Goal: Leave review/rating: Share an evaluation or opinion about a product, service, or content

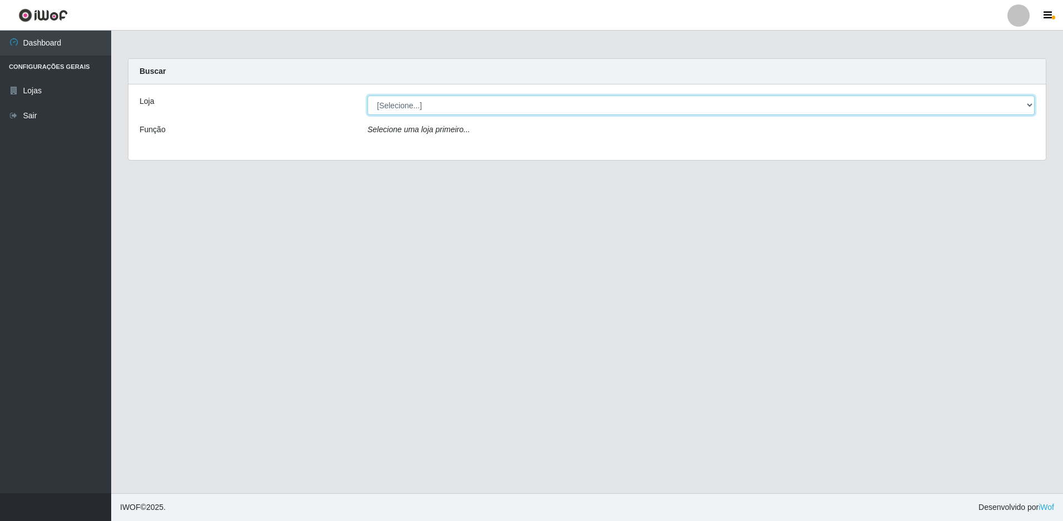
click at [459, 112] on select "[Selecione...] Extraplus - Loja 50 [GEOGRAPHIC_DATA]" at bounding box center [700, 105] width 667 height 19
select select "451"
click at [367, 96] on select "[Selecione...] Extraplus - Loja 50 [GEOGRAPHIC_DATA]" at bounding box center [700, 105] width 667 height 19
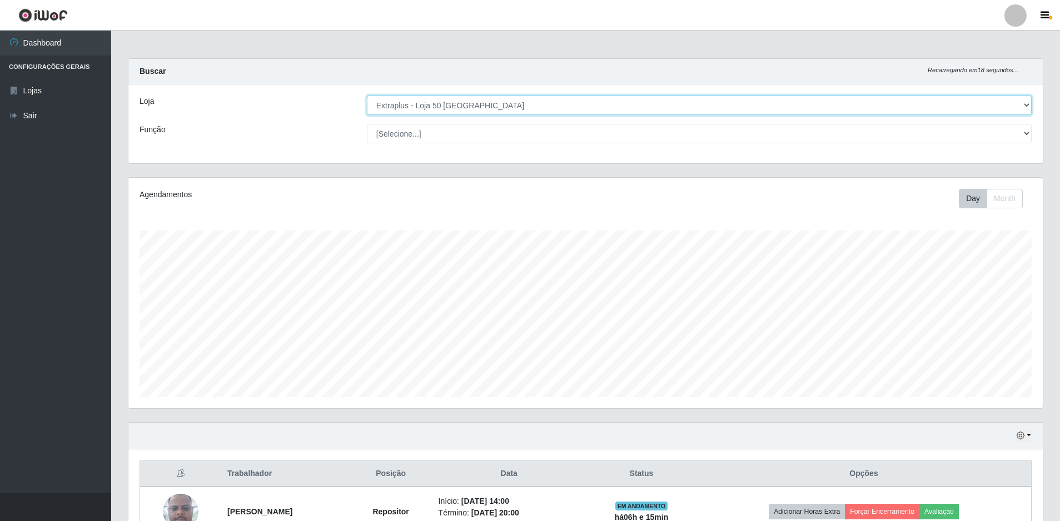
scroll to position [217, 0]
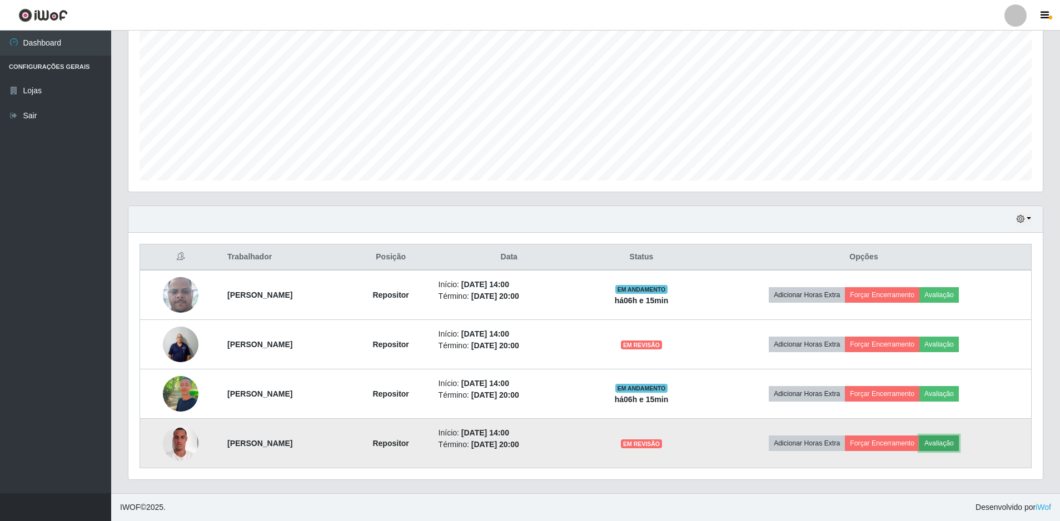
click at [958, 446] on button "Avaliação" at bounding box center [938, 444] width 39 height 16
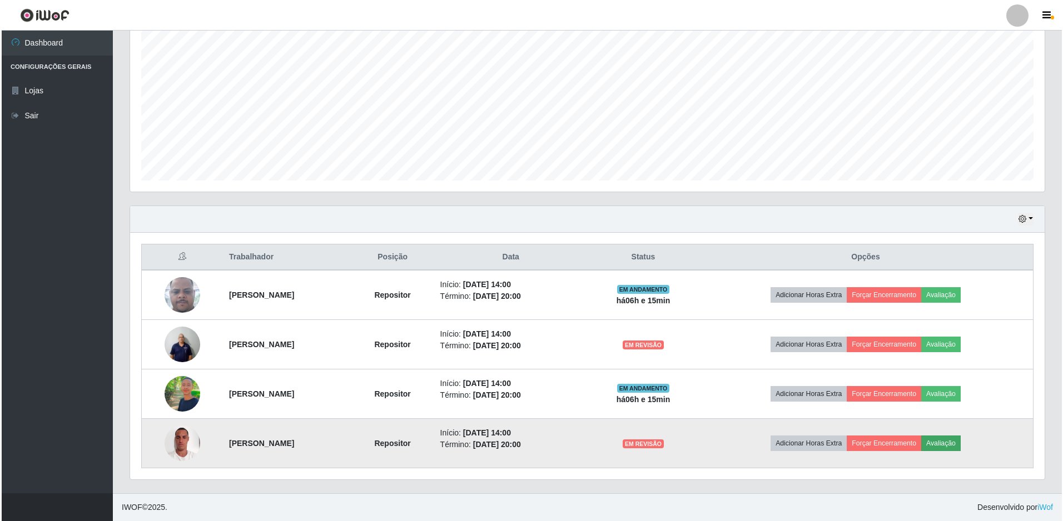
scroll to position [231, 909]
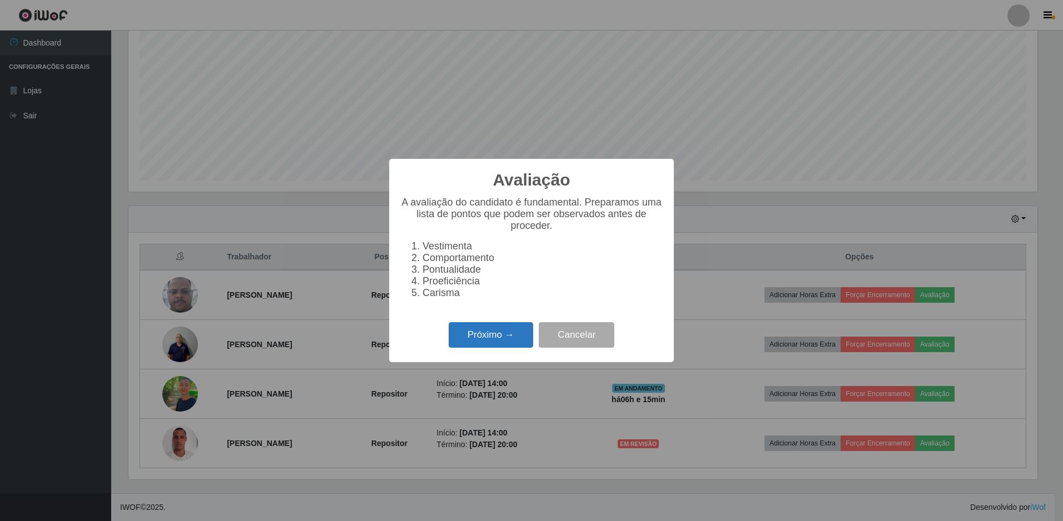
click at [480, 338] on button "Próximo →" at bounding box center [491, 335] width 84 height 26
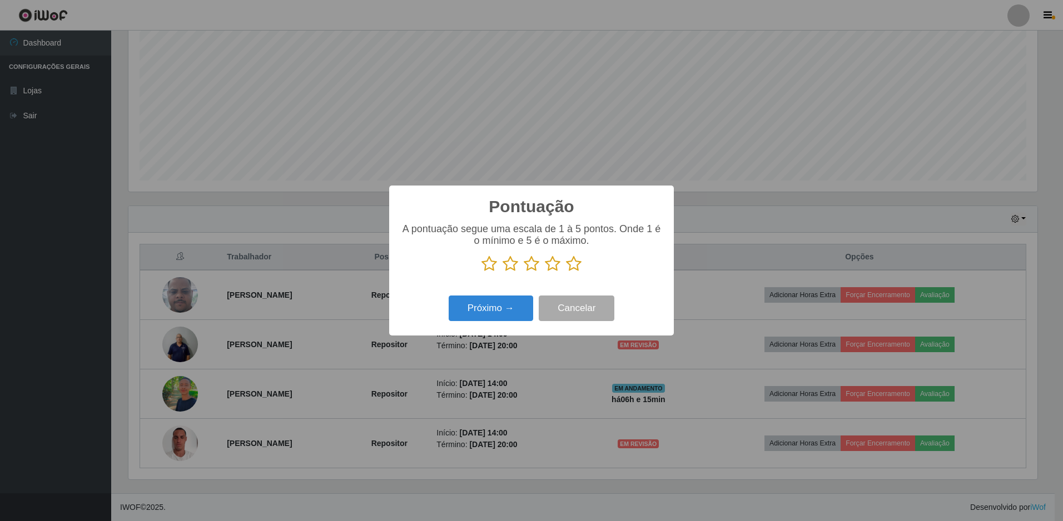
click at [571, 268] on icon at bounding box center [574, 264] width 16 height 17
click at [566, 272] on input "radio" at bounding box center [566, 272] width 0 height 0
click at [496, 311] on button "Próximo →" at bounding box center [491, 309] width 84 height 26
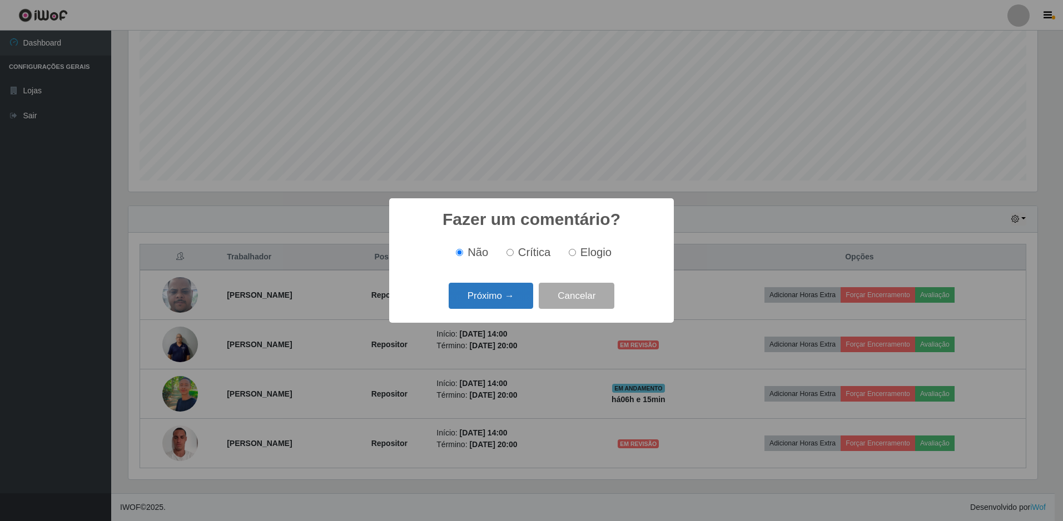
click at [482, 302] on button "Próximo →" at bounding box center [491, 296] width 84 height 26
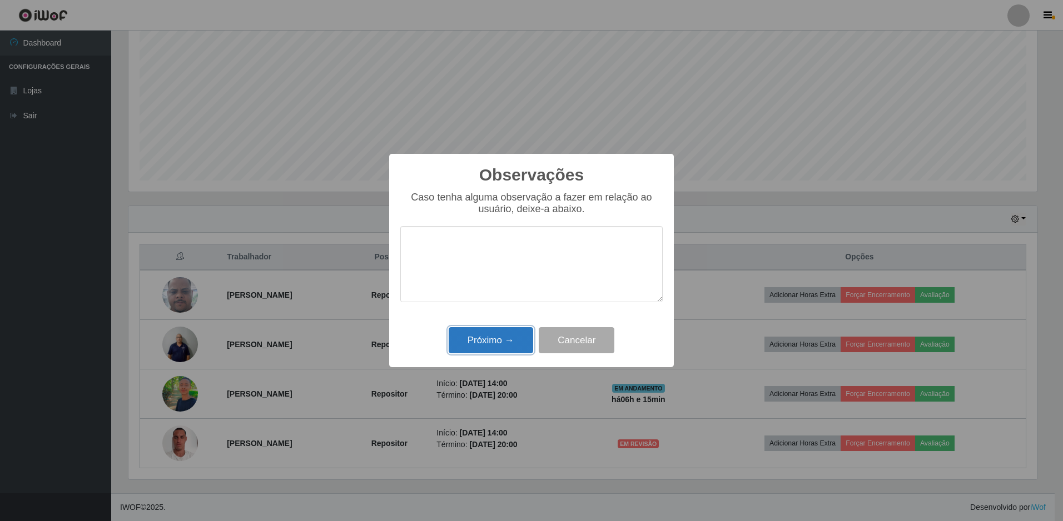
click at [496, 348] on button "Próximo →" at bounding box center [491, 340] width 84 height 26
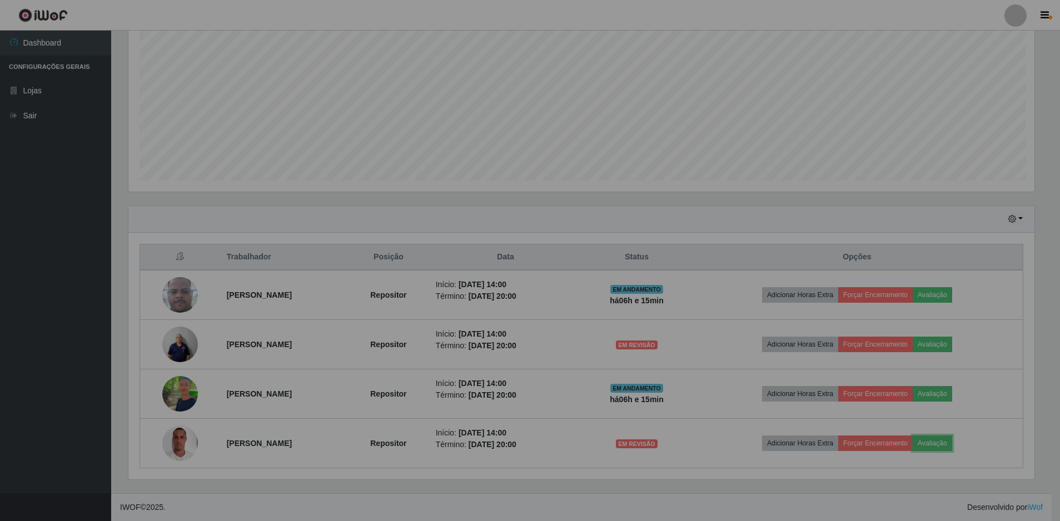
scroll to position [231, 914]
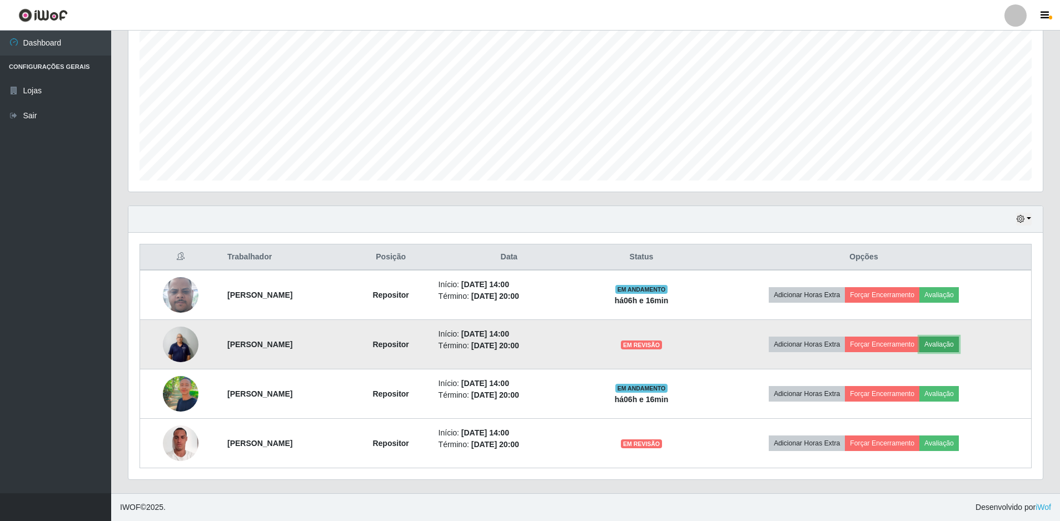
click at [959, 345] on button "Avaliação" at bounding box center [938, 345] width 39 height 16
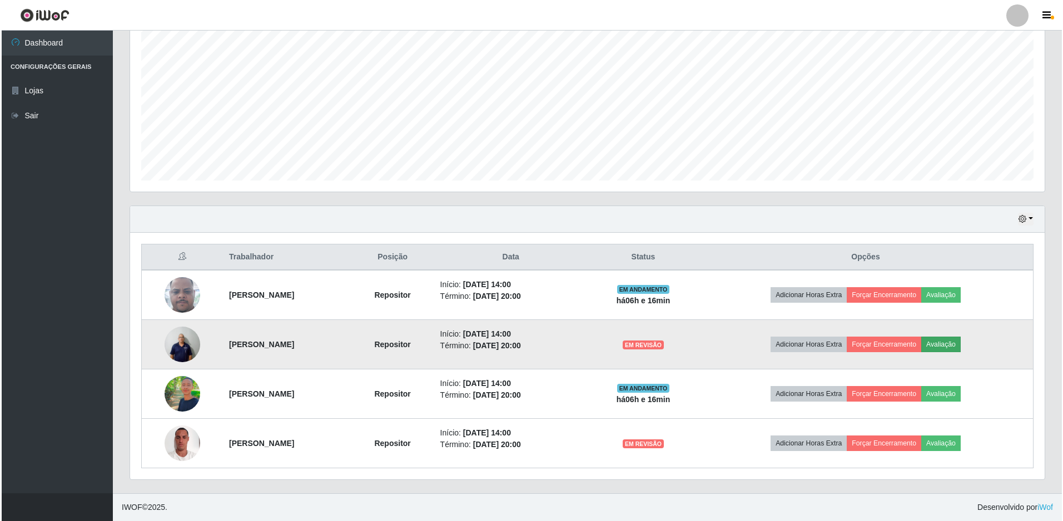
scroll to position [231, 909]
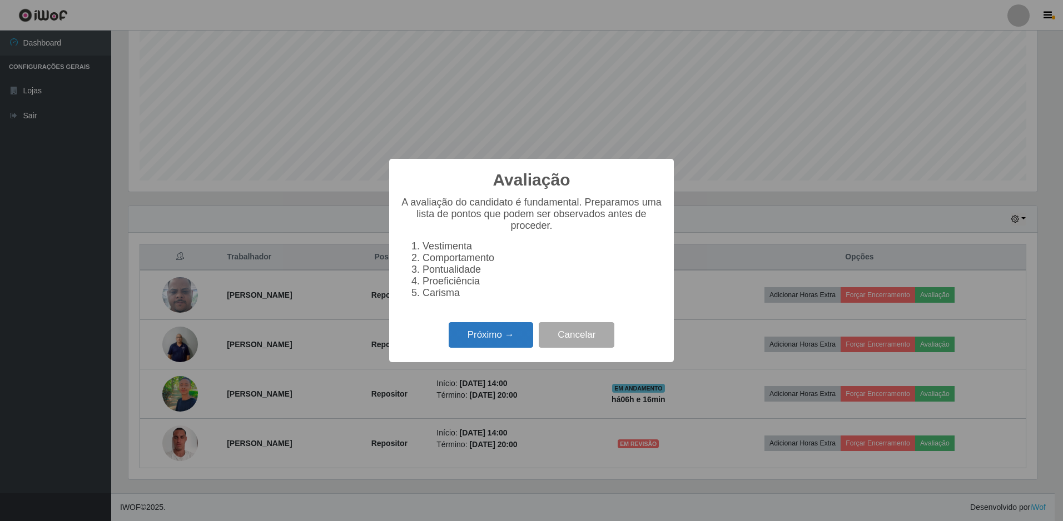
click at [517, 348] on button "Próximo →" at bounding box center [491, 335] width 84 height 26
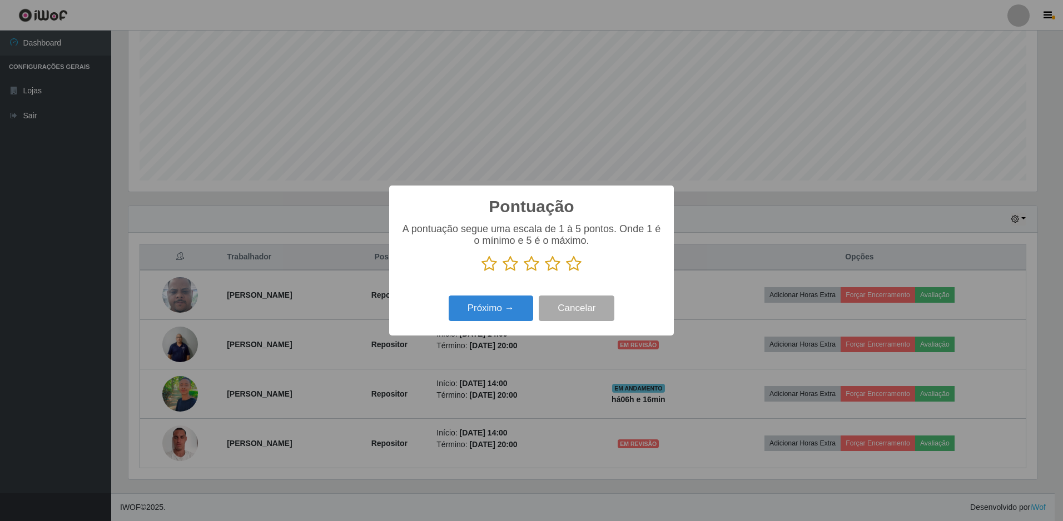
scroll to position [555576, 554898]
click at [570, 266] on icon at bounding box center [574, 264] width 16 height 17
click at [566, 272] on input "radio" at bounding box center [566, 272] width 0 height 0
click at [499, 310] on button "Próximo →" at bounding box center [491, 309] width 84 height 26
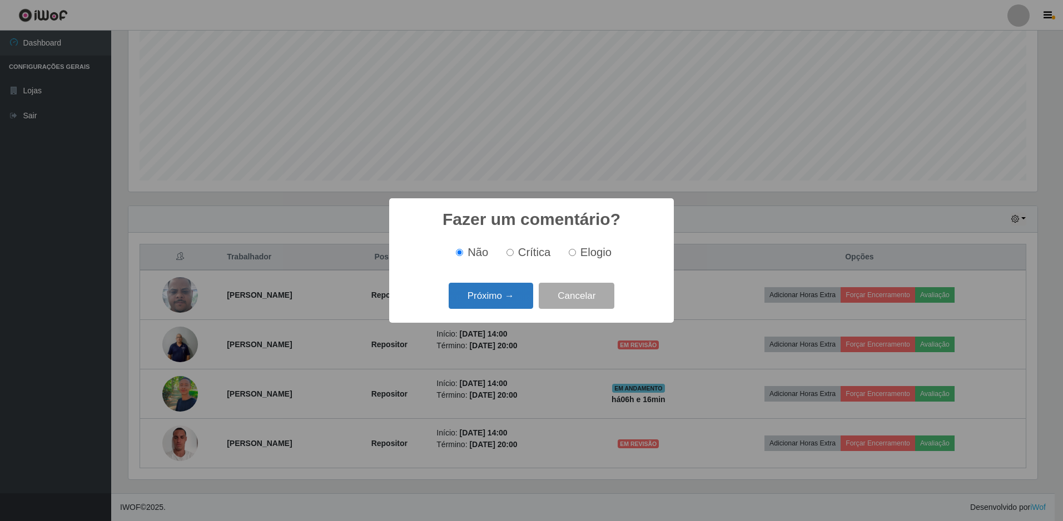
click at [477, 306] on button "Próximo →" at bounding box center [491, 296] width 84 height 26
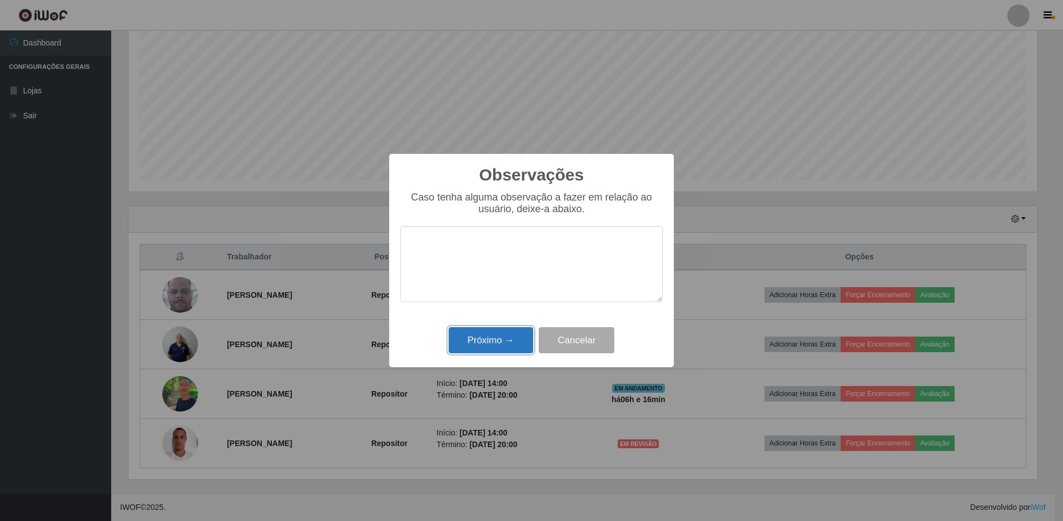
click at [481, 336] on button "Próximo →" at bounding box center [491, 340] width 84 height 26
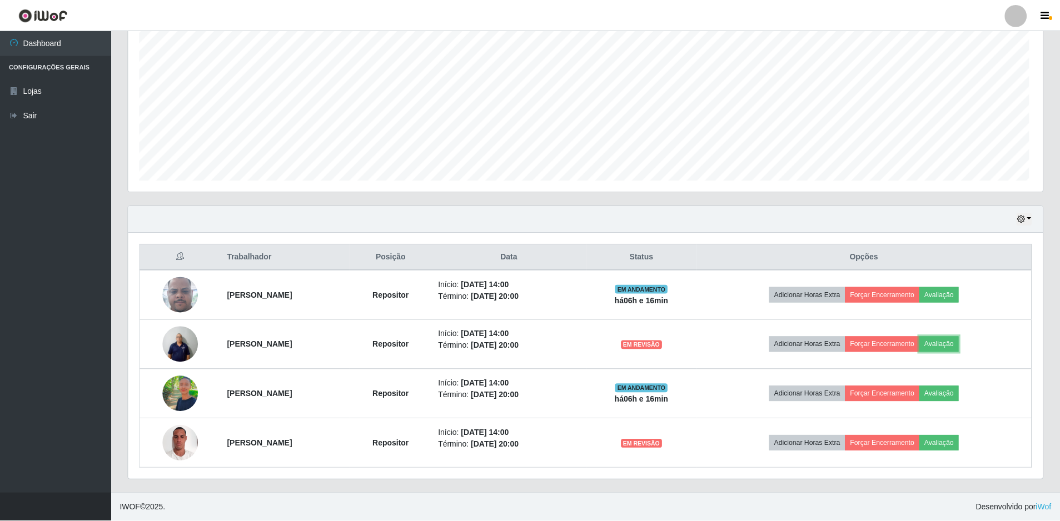
scroll to position [231, 914]
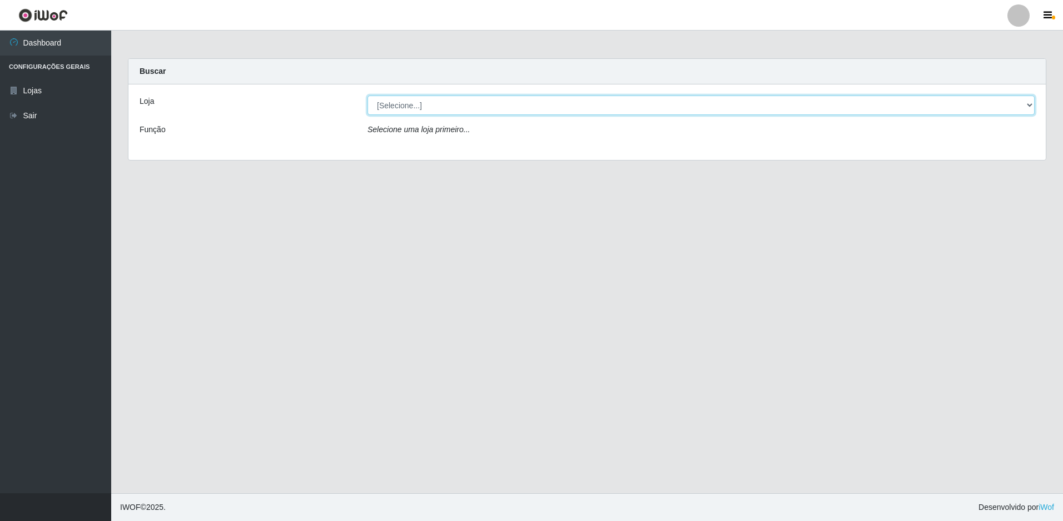
click at [502, 107] on select "[Selecione...] Extraplus - Loja 50 [GEOGRAPHIC_DATA]" at bounding box center [700, 105] width 667 height 19
select select "451"
click at [367, 96] on select "[Selecione...] Extraplus - Loja 50 [GEOGRAPHIC_DATA]" at bounding box center [700, 105] width 667 height 19
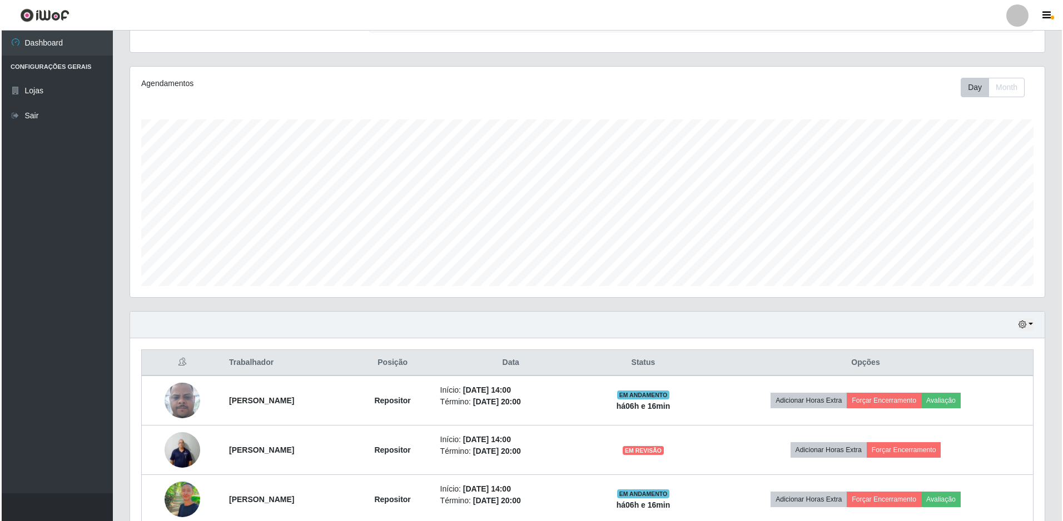
scroll to position [217, 0]
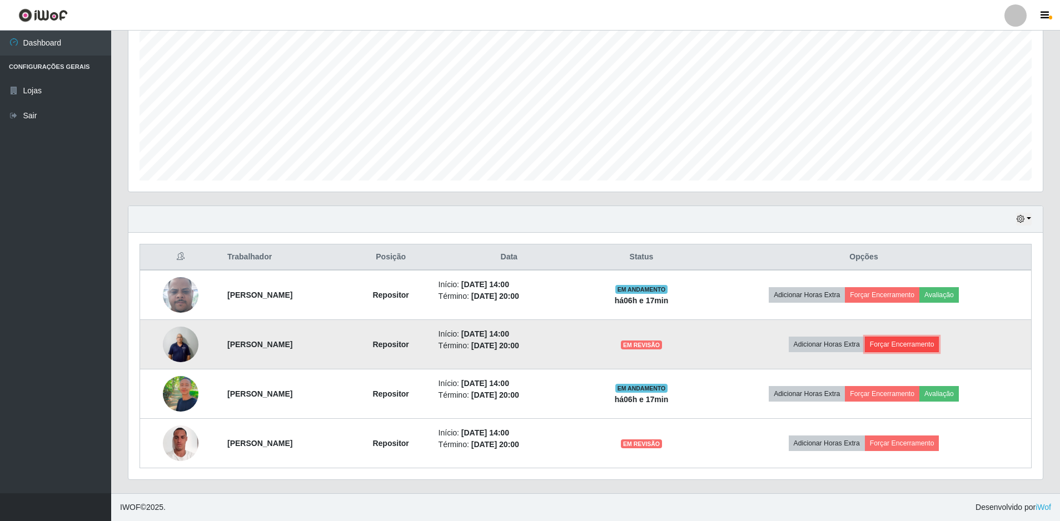
click at [912, 347] on button "Forçar Encerramento" at bounding box center [902, 345] width 74 height 16
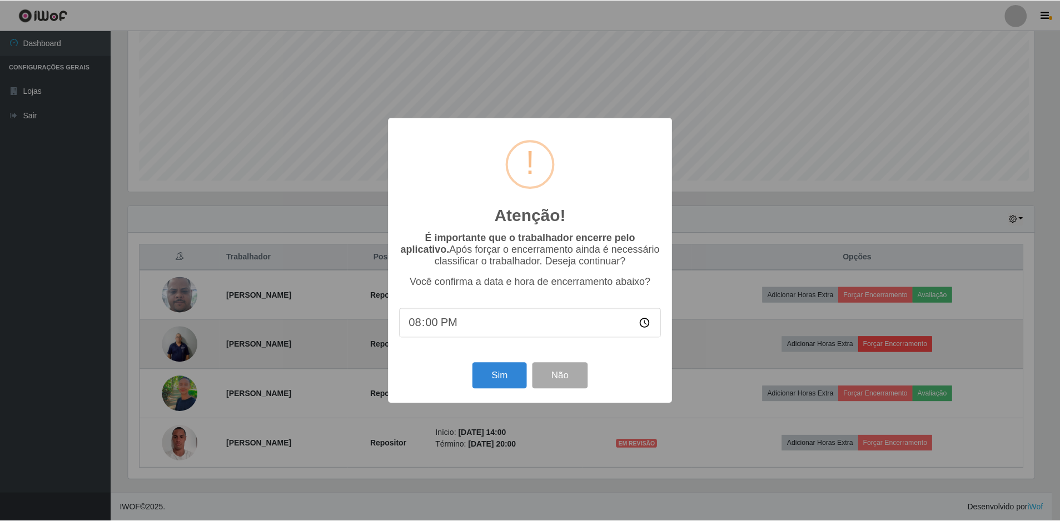
scroll to position [231, 909]
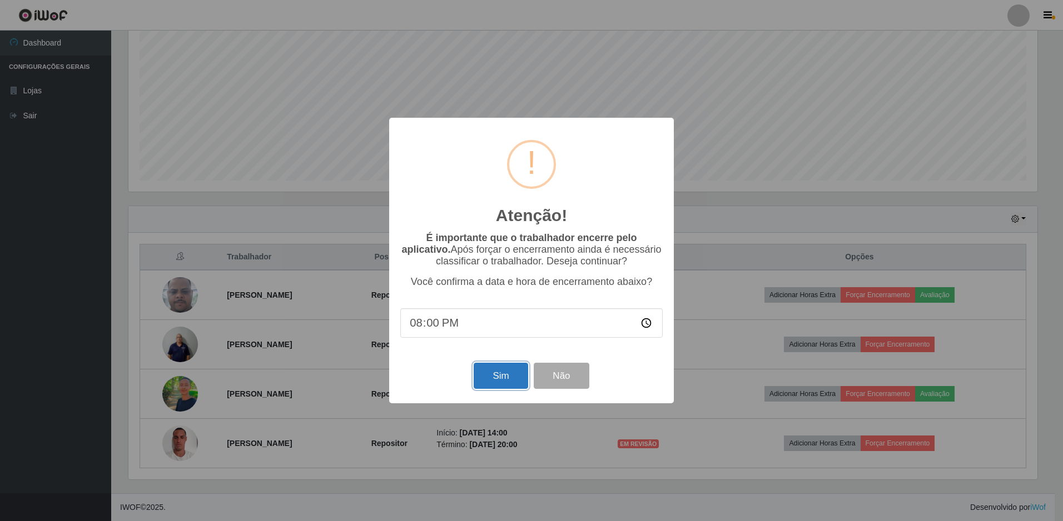
click at [498, 377] on button "Sim" at bounding box center [501, 376] width 54 height 26
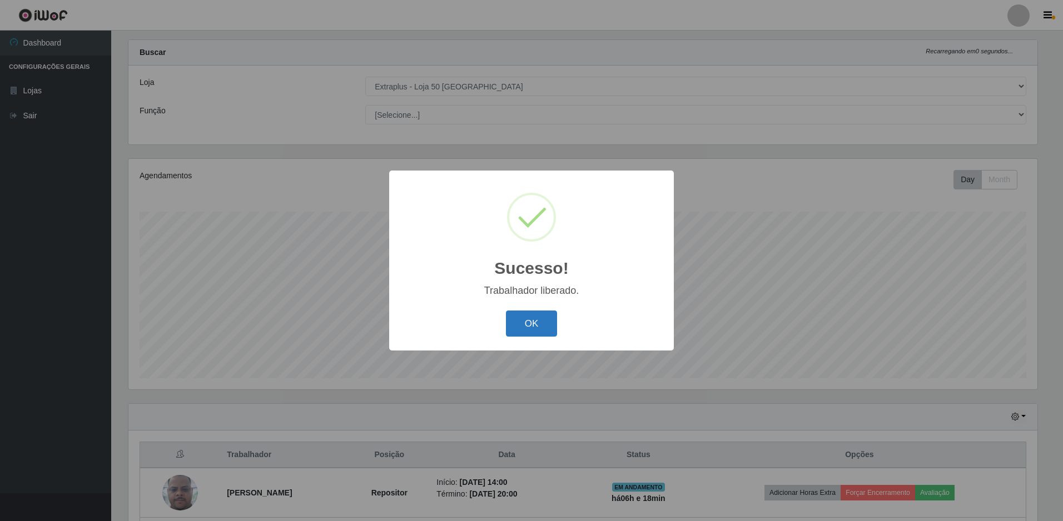
click at [546, 332] on button "OK" at bounding box center [532, 324] width 52 height 26
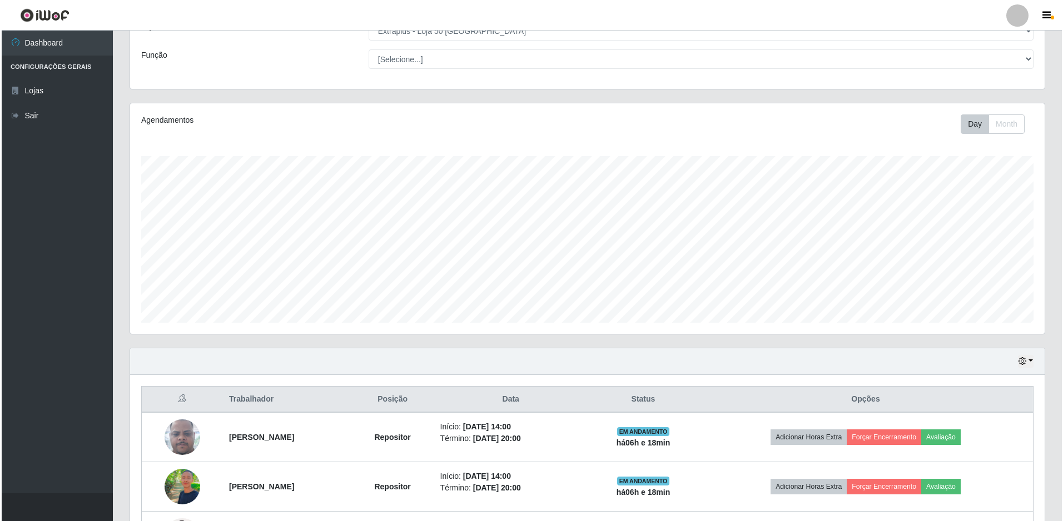
scroll to position [167, 0]
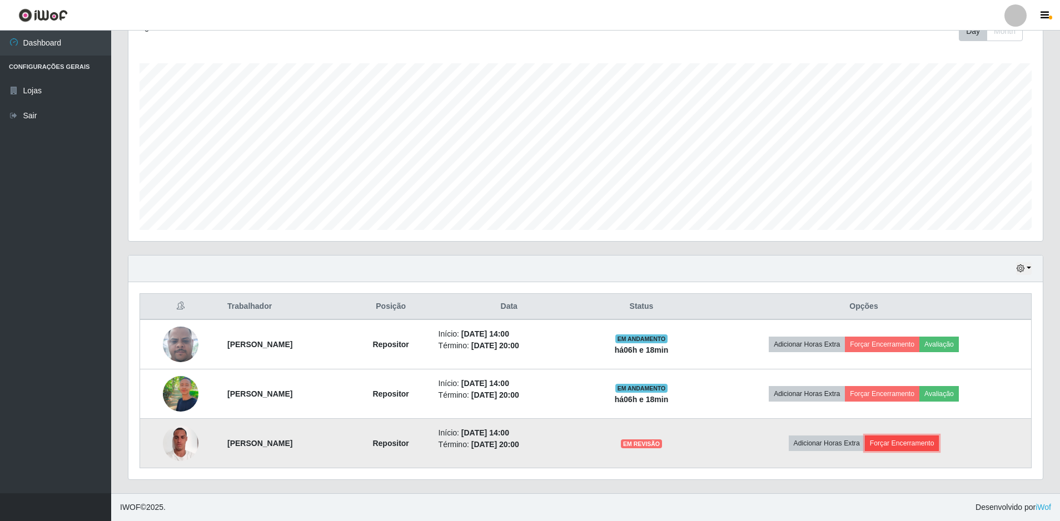
click at [922, 442] on button "Forçar Encerramento" at bounding box center [902, 444] width 74 height 16
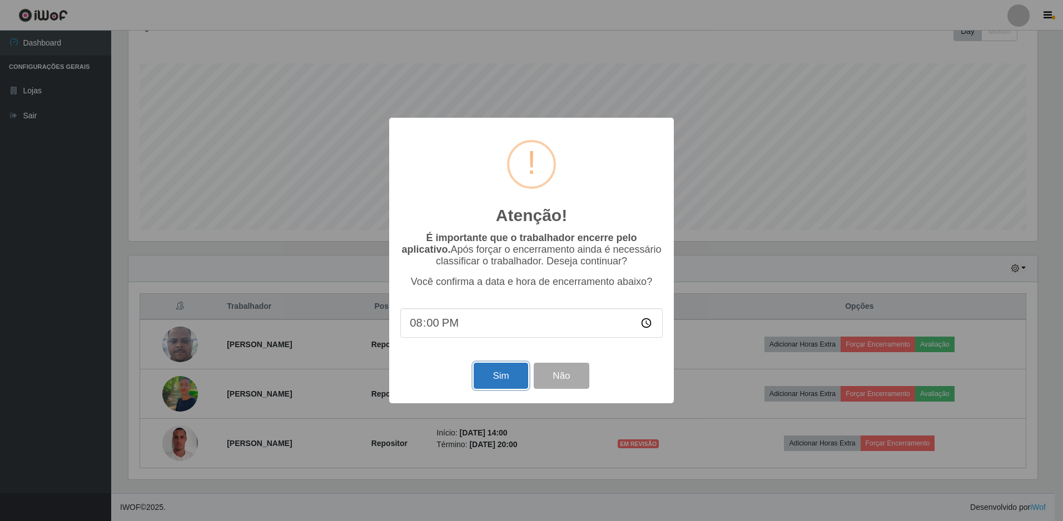
click at [490, 378] on button "Sim" at bounding box center [501, 376] width 54 height 26
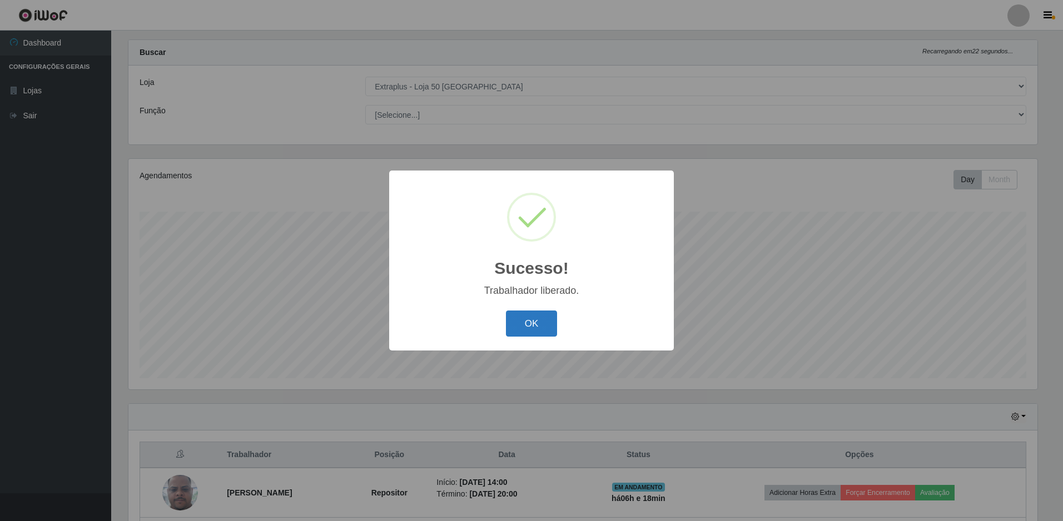
click at [541, 325] on button "OK" at bounding box center [532, 324] width 52 height 26
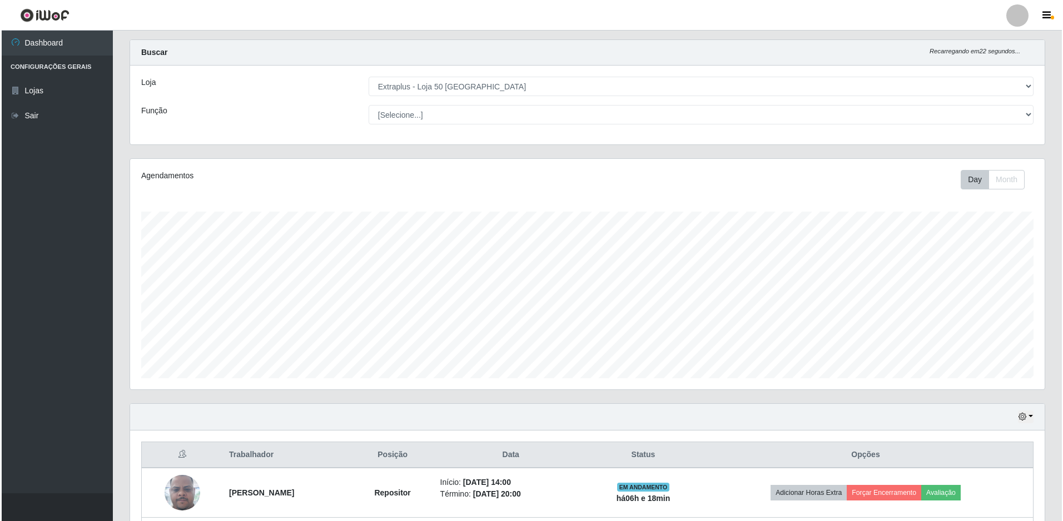
scroll to position [118, 0]
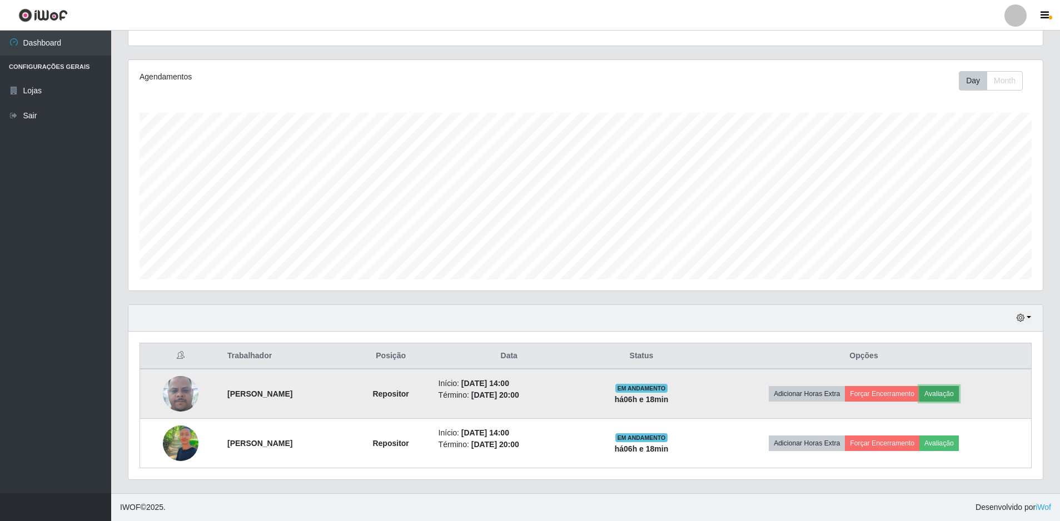
click at [959, 394] on button "Avaliação" at bounding box center [938, 394] width 39 height 16
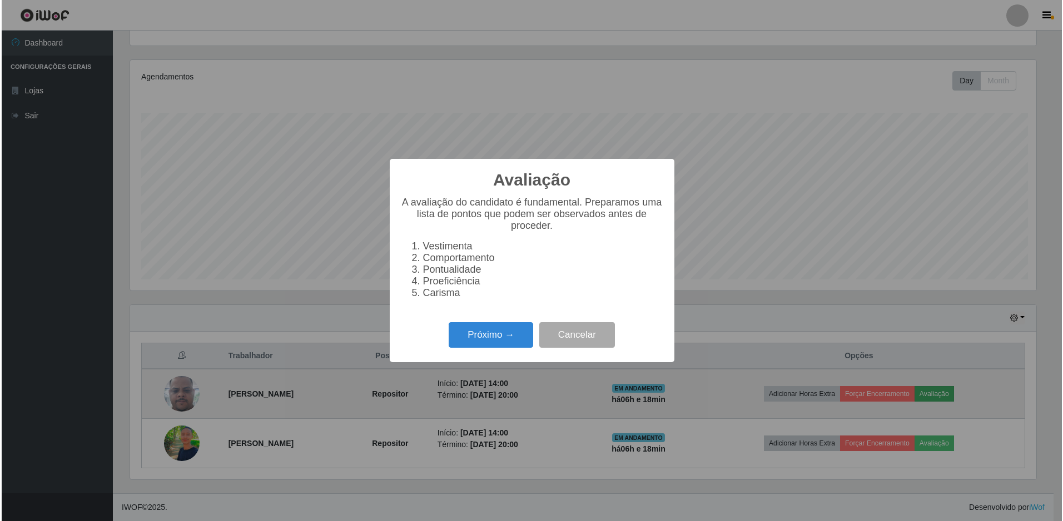
scroll to position [231, 909]
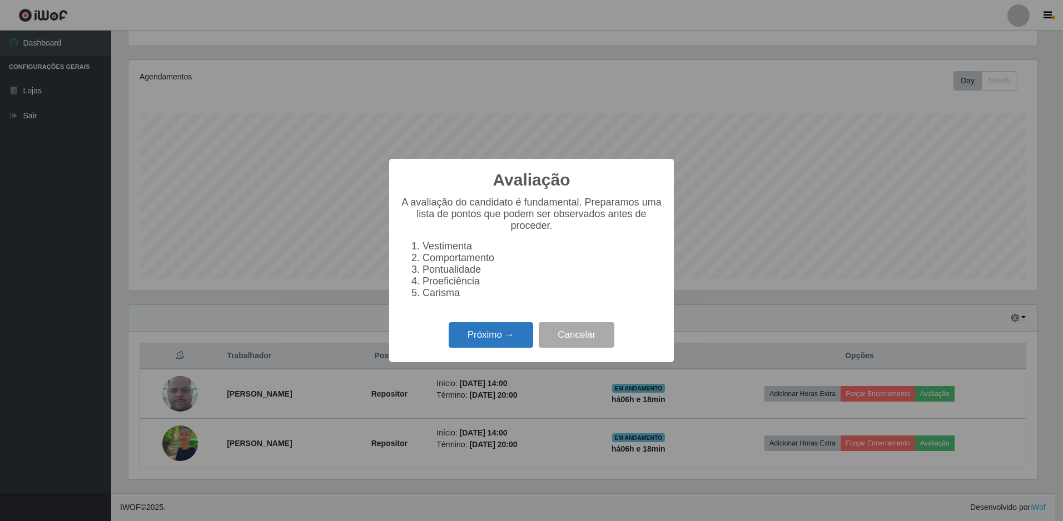
click at [487, 348] on button "Próximo →" at bounding box center [491, 335] width 84 height 26
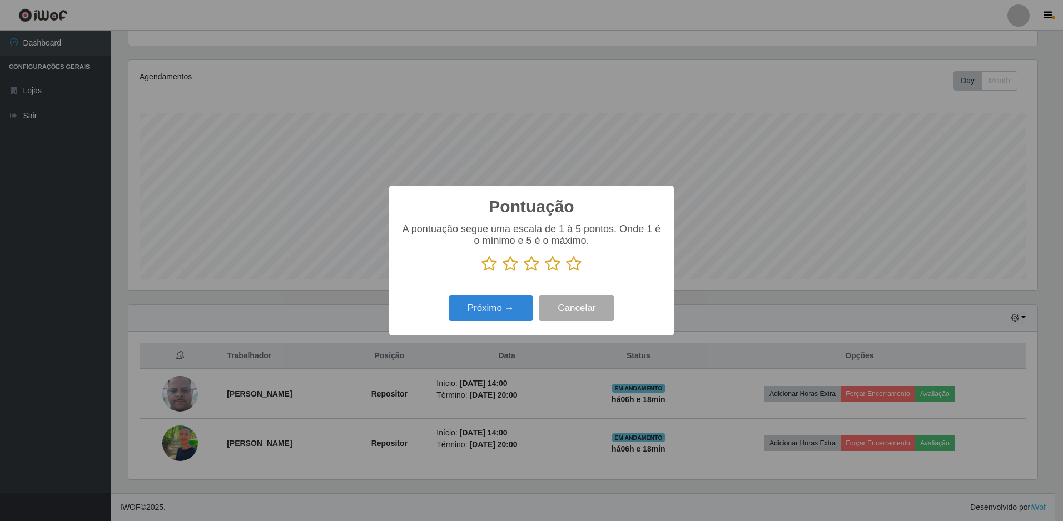
click at [568, 266] on icon at bounding box center [574, 264] width 16 height 17
click at [566, 272] on input "radio" at bounding box center [566, 272] width 0 height 0
click at [502, 312] on button "Próximo →" at bounding box center [491, 309] width 84 height 26
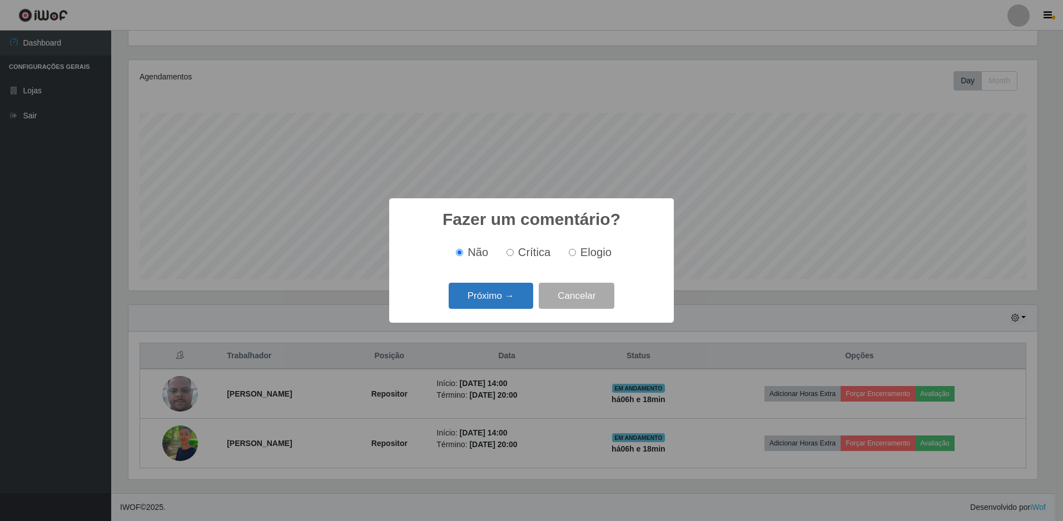
click at [500, 296] on button "Próximo →" at bounding box center [491, 296] width 84 height 26
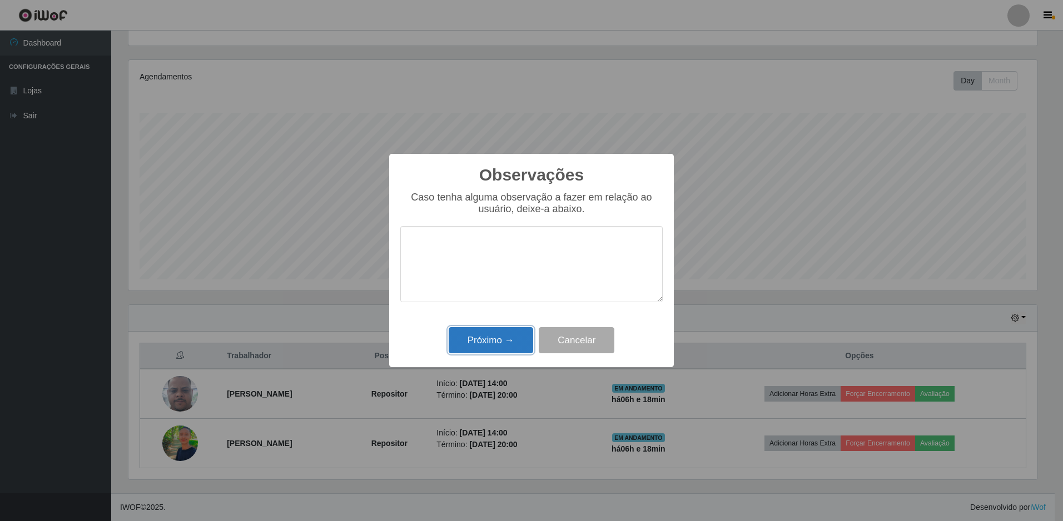
click at [491, 338] on button "Próximo →" at bounding box center [491, 340] width 84 height 26
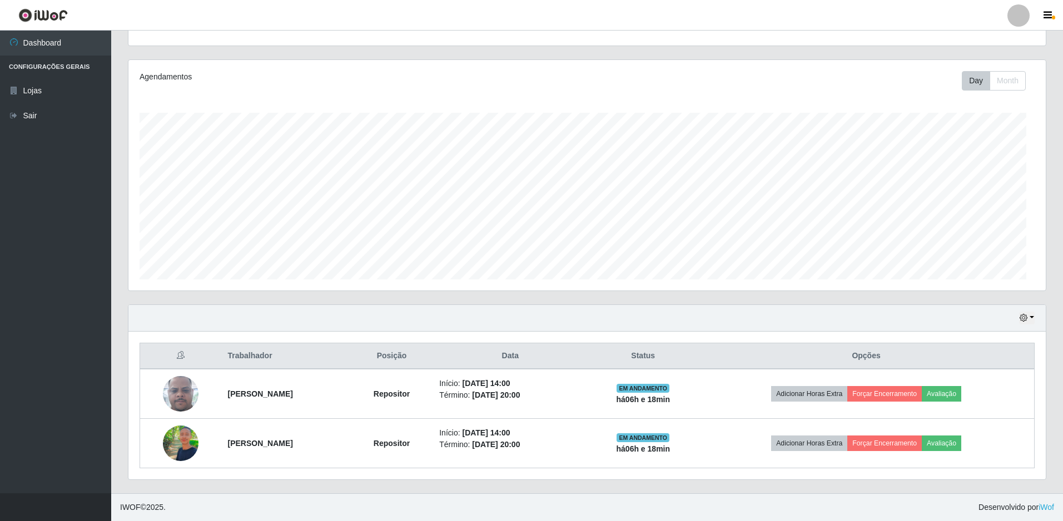
scroll to position [231, 914]
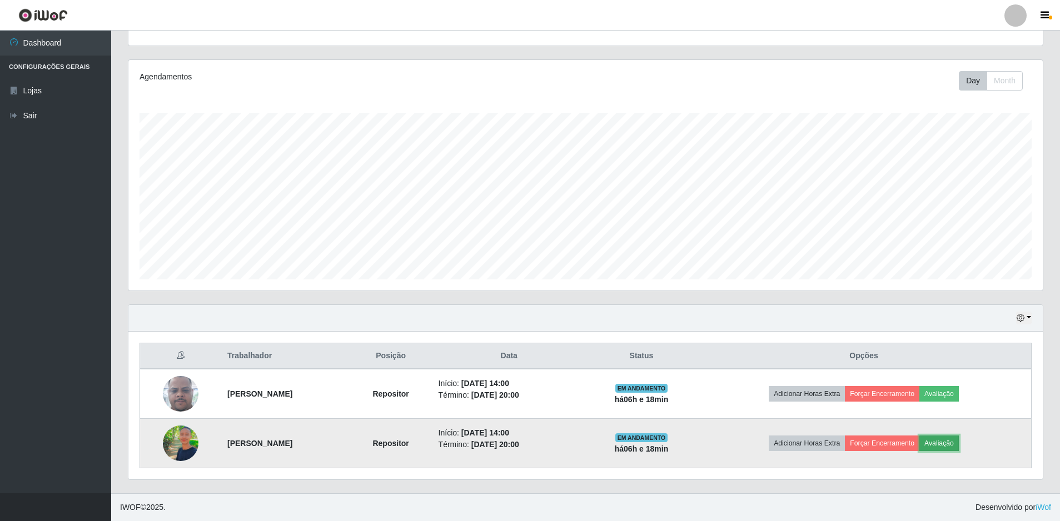
click at [957, 446] on button "Avaliação" at bounding box center [938, 444] width 39 height 16
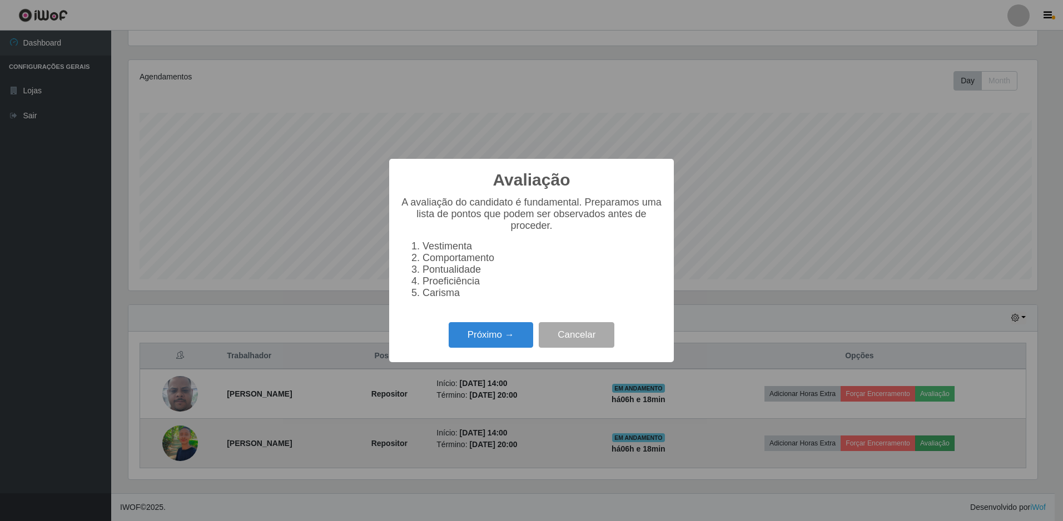
scroll to position [231, 909]
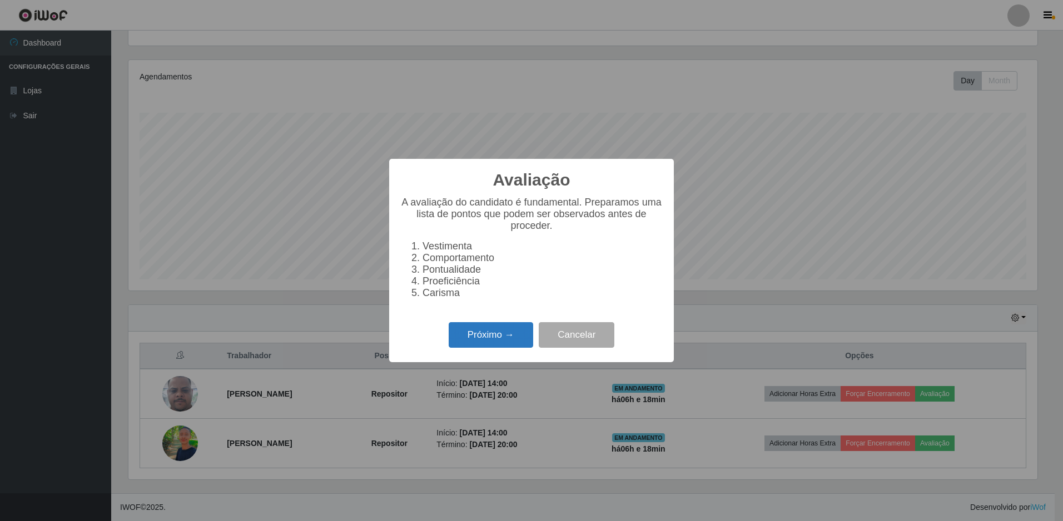
click at [465, 345] on button "Próximo →" at bounding box center [491, 335] width 84 height 26
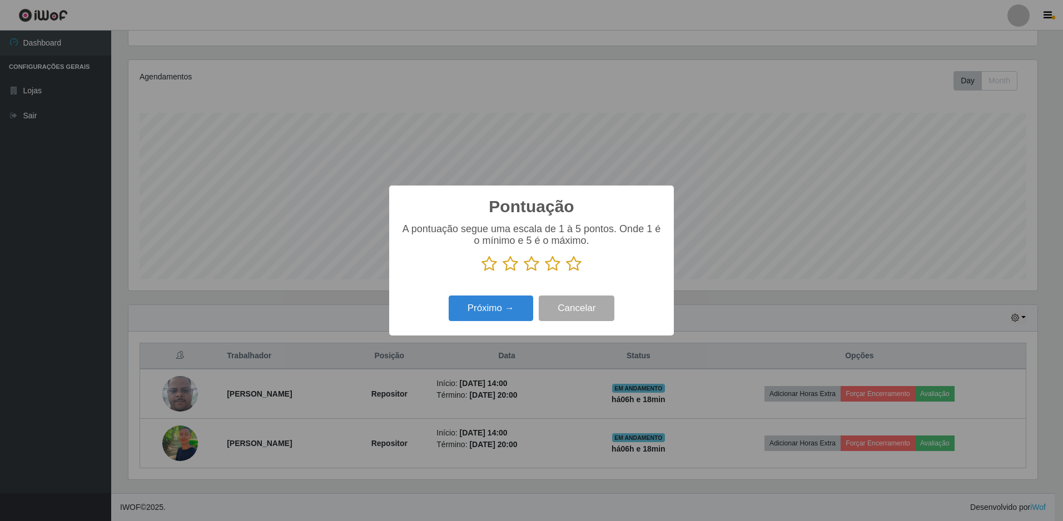
scroll to position [0, 0]
click at [483, 322] on button "Próximo →" at bounding box center [491, 309] width 84 height 26
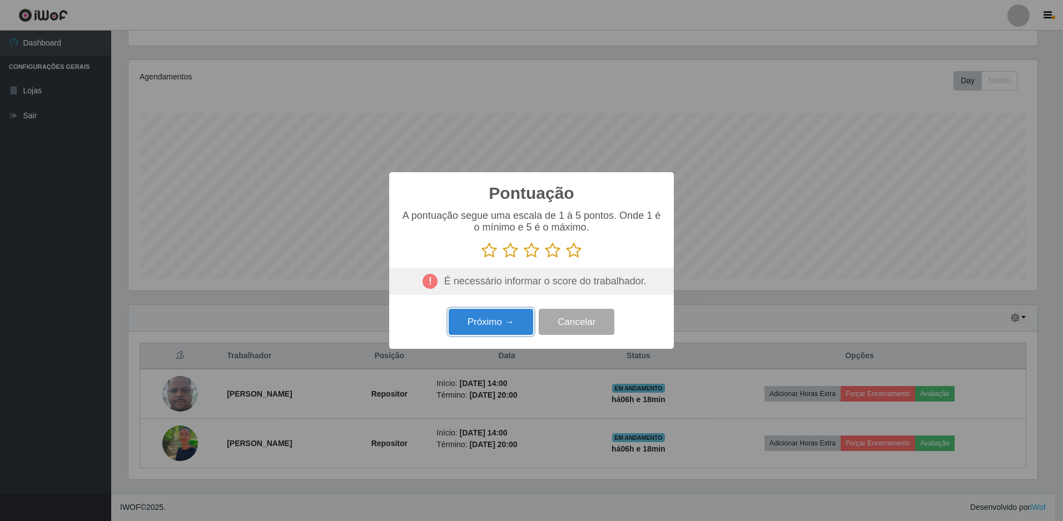
drag, startPoint x: 483, startPoint y: 322, endPoint x: 486, endPoint y: 337, distance: 15.3
click at [486, 337] on div "Próximo → Cancelar" at bounding box center [531, 322] width 262 height 32
click at [574, 255] on icon at bounding box center [574, 250] width 16 height 17
click at [566, 259] on input "radio" at bounding box center [566, 259] width 0 height 0
click at [476, 323] on button "Próximo →" at bounding box center [491, 322] width 84 height 26
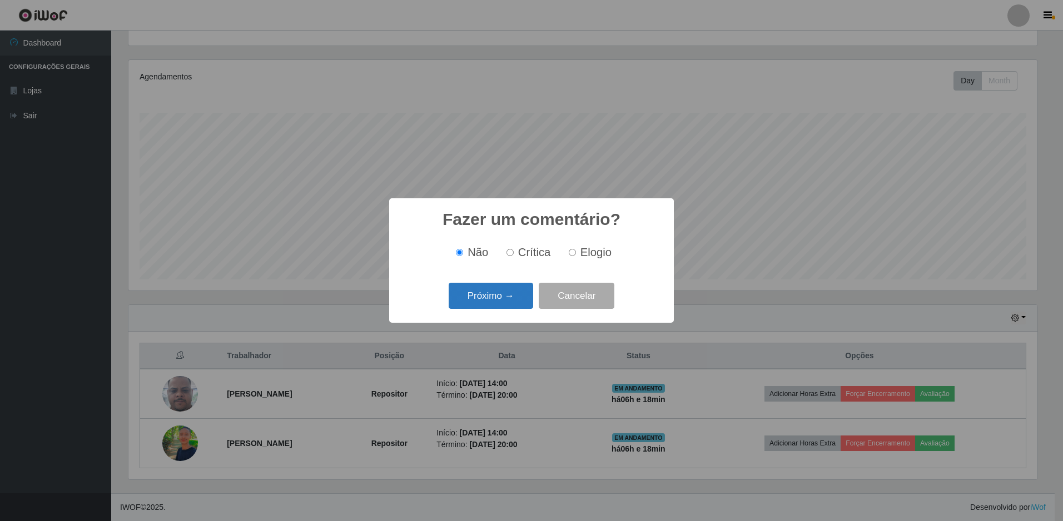
click at [515, 295] on button "Próximo →" at bounding box center [491, 296] width 84 height 26
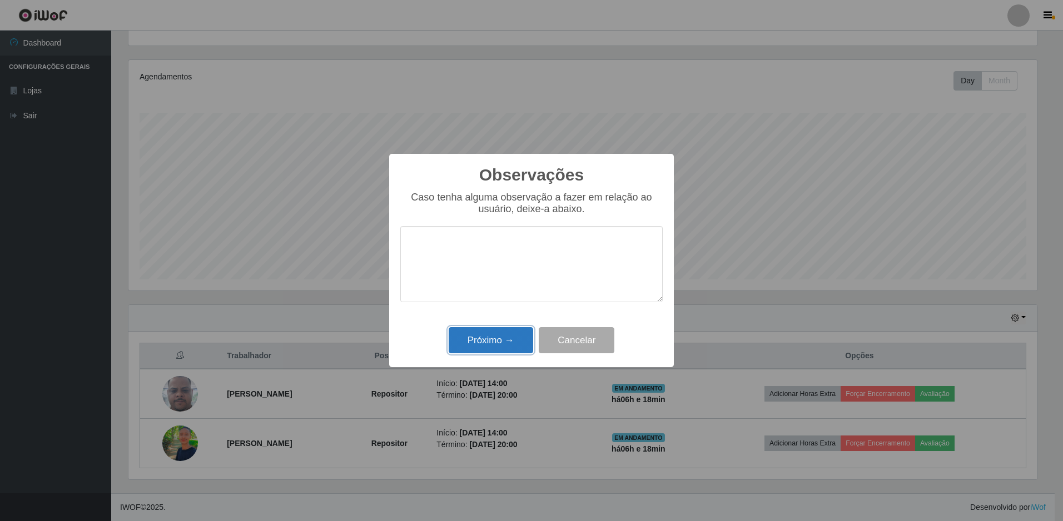
click at [507, 342] on button "Próximo →" at bounding box center [491, 340] width 84 height 26
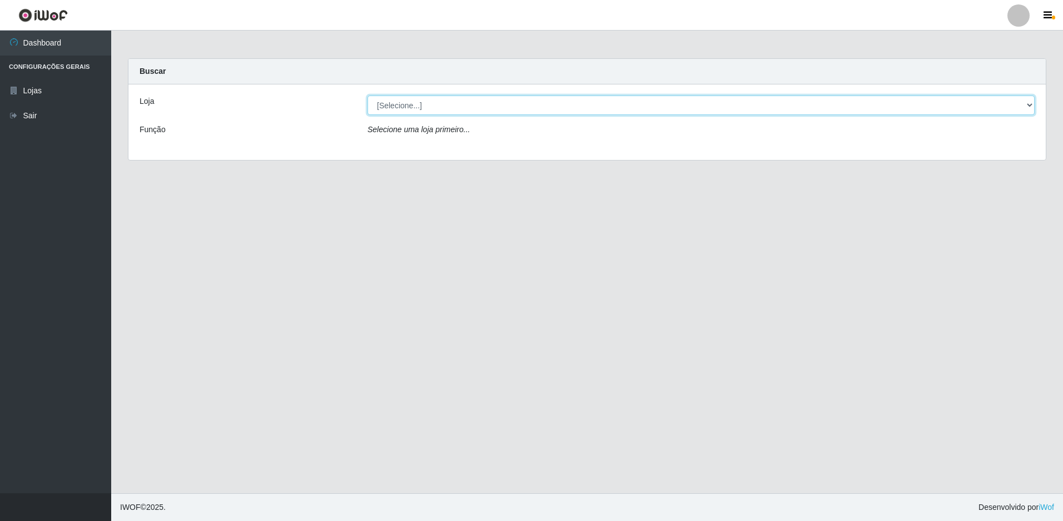
click at [415, 106] on select "[Selecione...] Extraplus - Loja 50 [GEOGRAPHIC_DATA]" at bounding box center [700, 105] width 667 height 19
select select "451"
click at [367, 96] on select "[Selecione...] Extraplus - Loja 50 [GEOGRAPHIC_DATA]" at bounding box center [700, 105] width 667 height 19
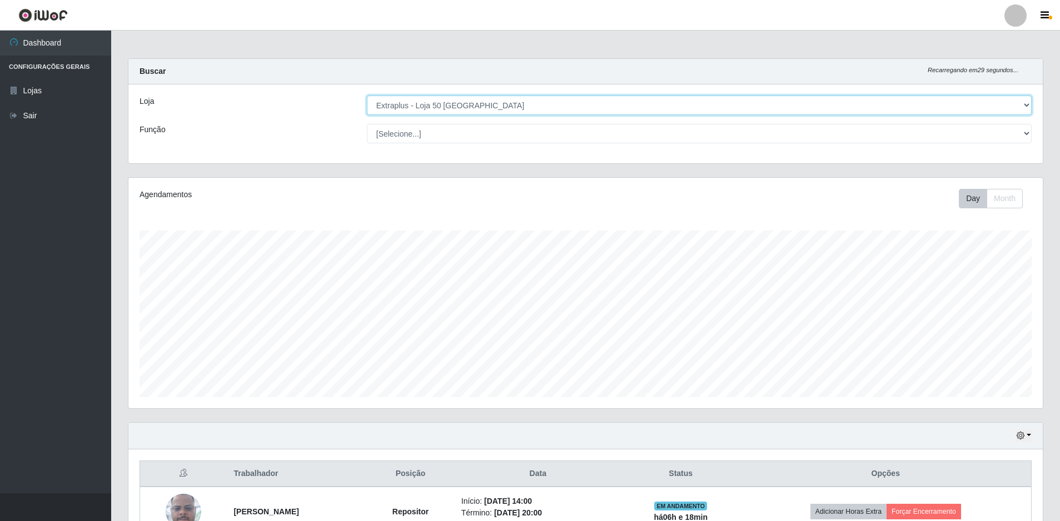
scroll to position [118, 0]
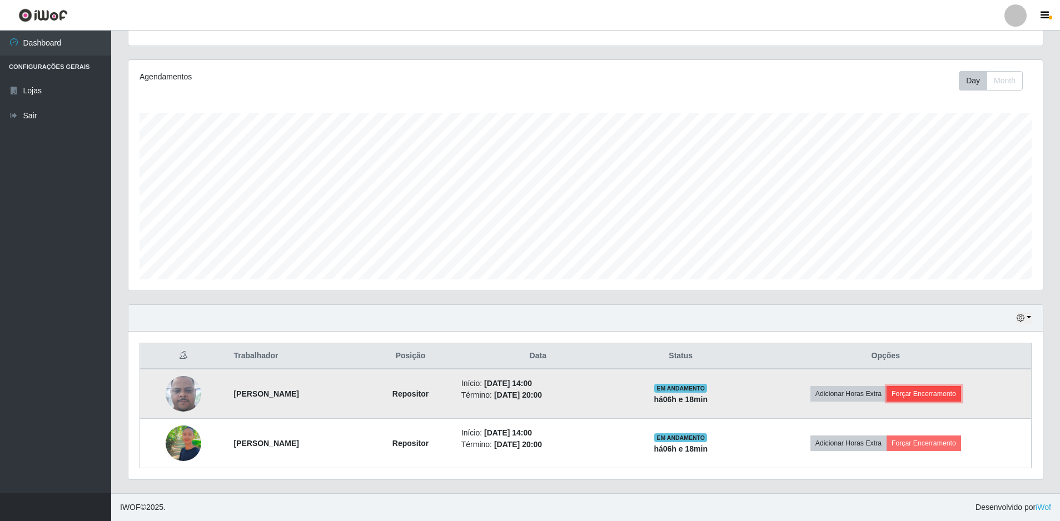
click at [923, 396] on button "Forçar Encerramento" at bounding box center [924, 394] width 74 height 16
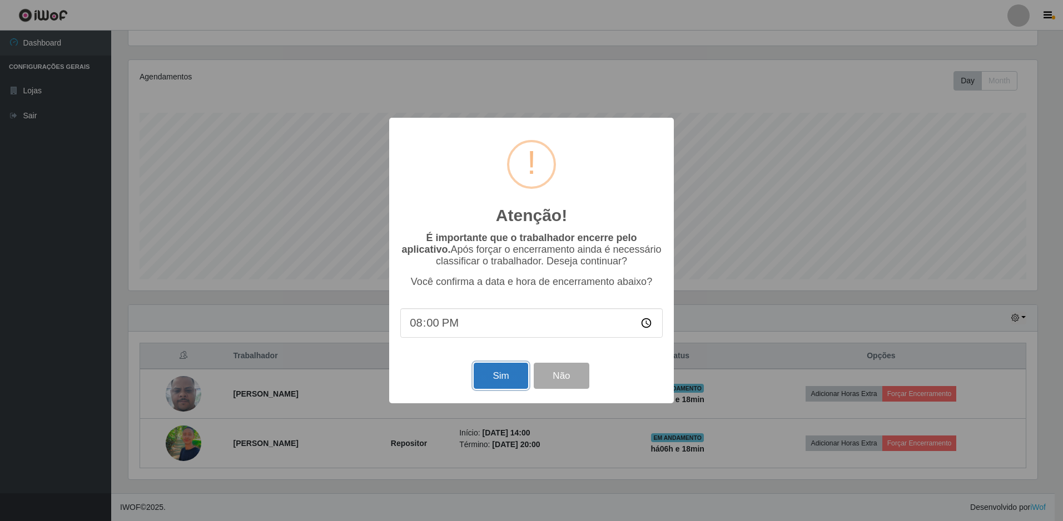
click at [497, 368] on button "Sim" at bounding box center [501, 376] width 54 height 26
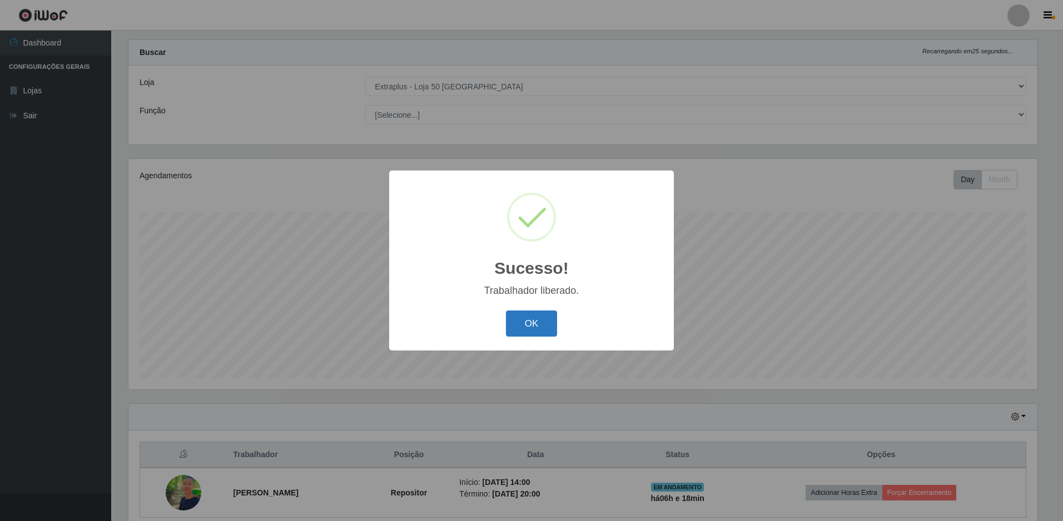
click at [538, 331] on button "OK" at bounding box center [532, 324] width 52 height 26
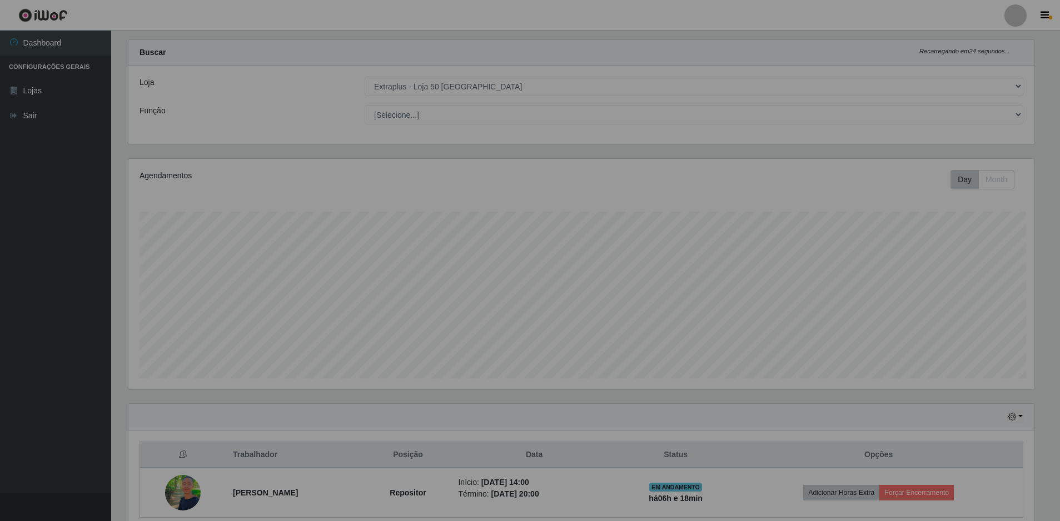
scroll to position [231, 914]
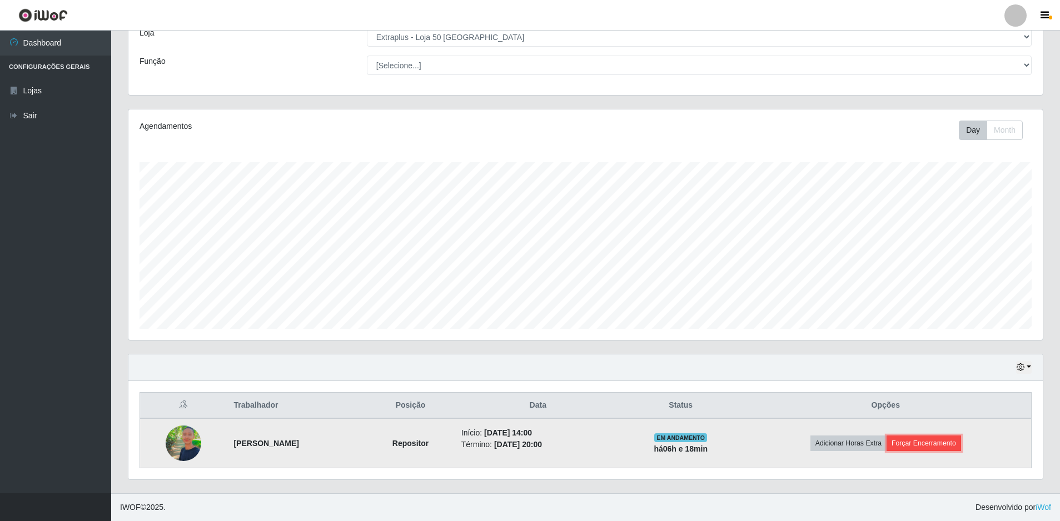
click at [954, 444] on button "Forçar Encerramento" at bounding box center [924, 444] width 74 height 16
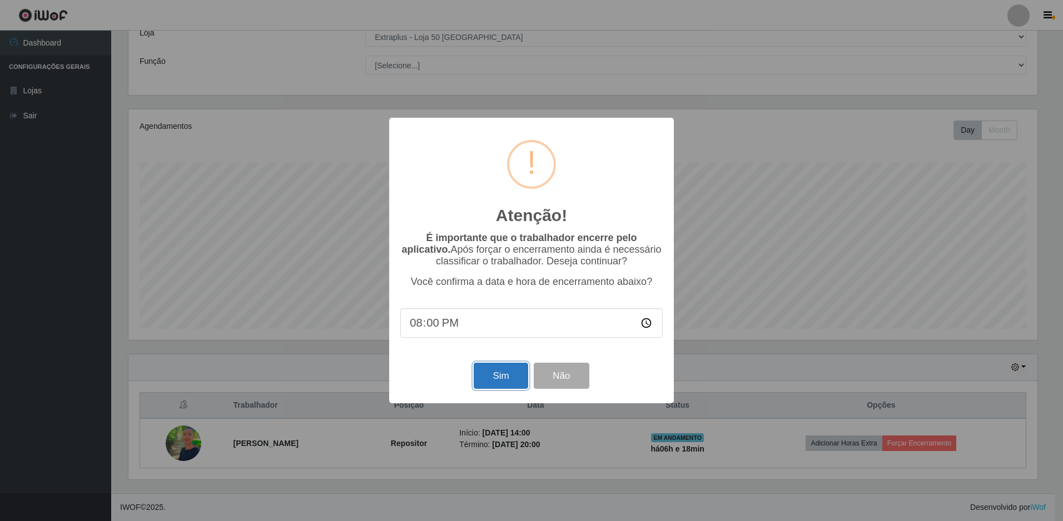
click at [511, 381] on button "Sim" at bounding box center [501, 376] width 54 height 26
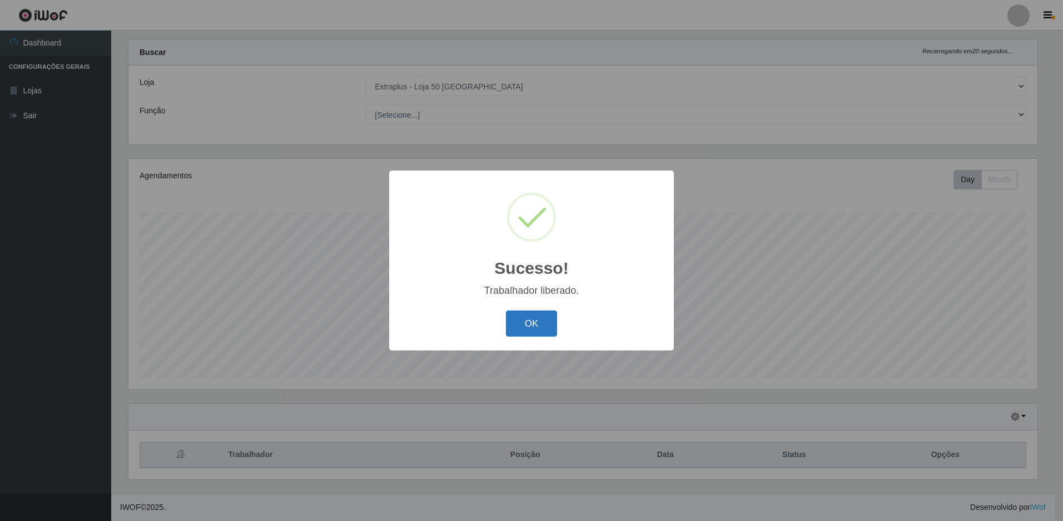
click at [521, 330] on button "OK" at bounding box center [532, 324] width 52 height 26
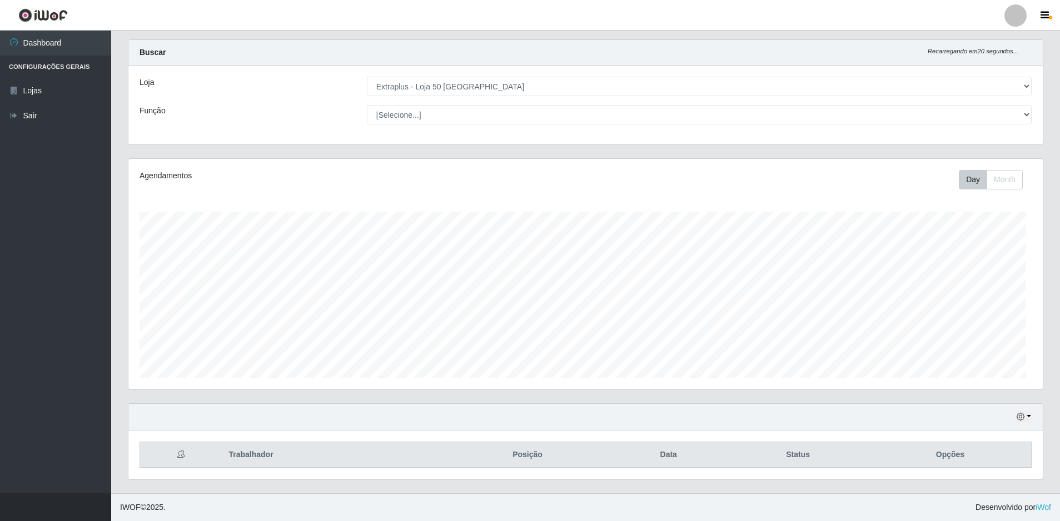
scroll to position [231, 914]
